Goal: Go to known website: Go to known website

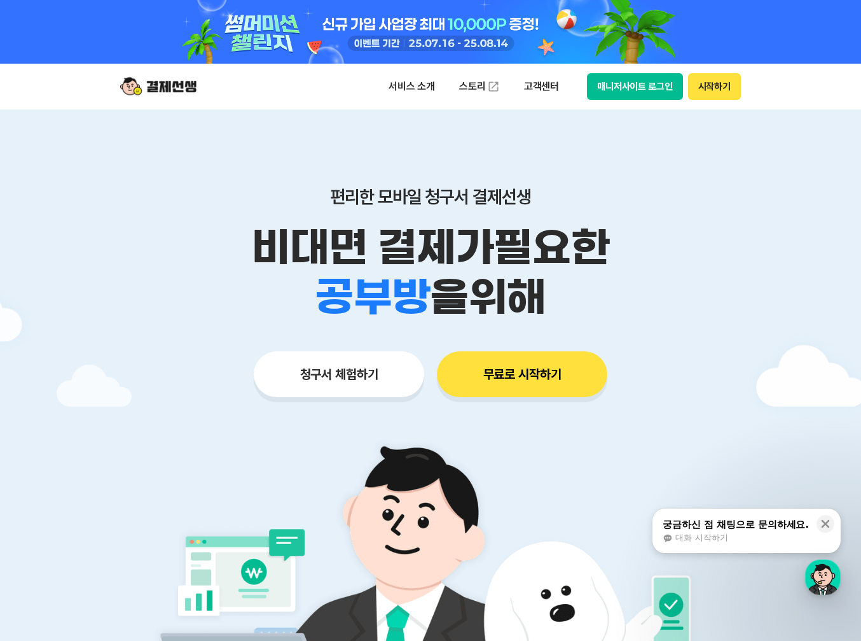
click at [629, 85] on button "매니저사이트 로그인" at bounding box center [635, 86] width 96 height 27
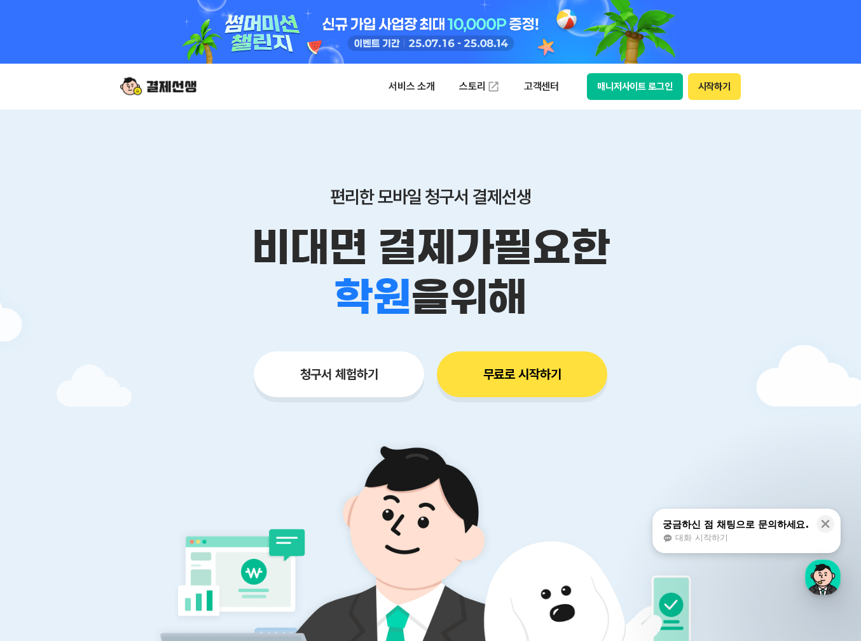
click at [637, 83] on button "매니저사이트 로그인" at bounding box center [635, 86] width 96 height 27
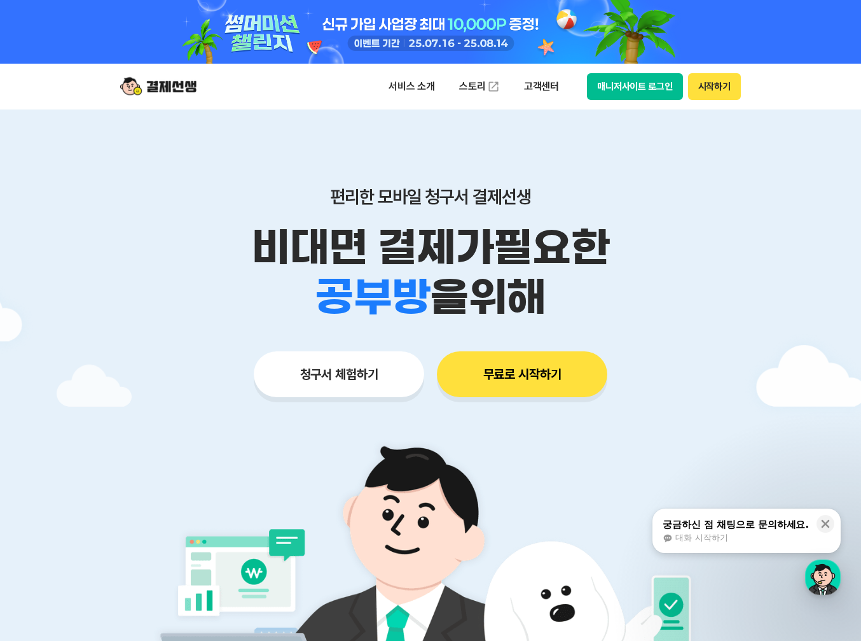
click at [600, 78] on button "매니저사이트 로그인" at bounding box center [635, 86] width 96 height 27
